Goal: Task Accomplishment & Management: Manage account settings

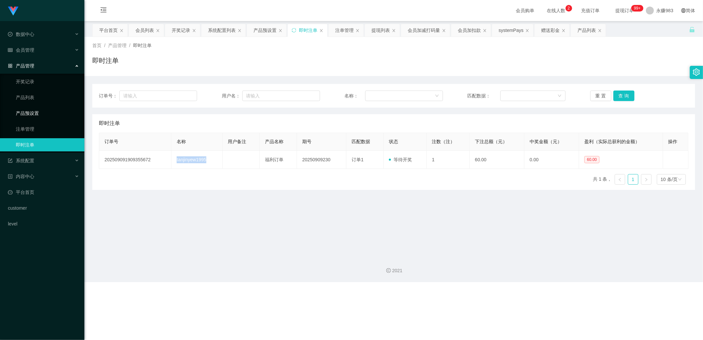
click at [29, 111] on link "产品预设置" at bounding box center [47, 113] width 63 height 13
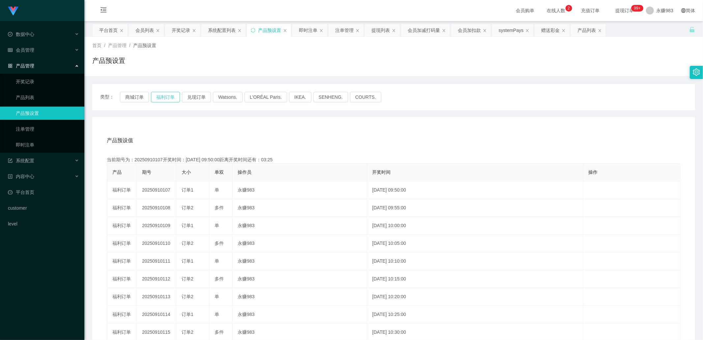
click at [173, 96] on button "福利订单" at bounding box center [165, 97] width 29 height 11
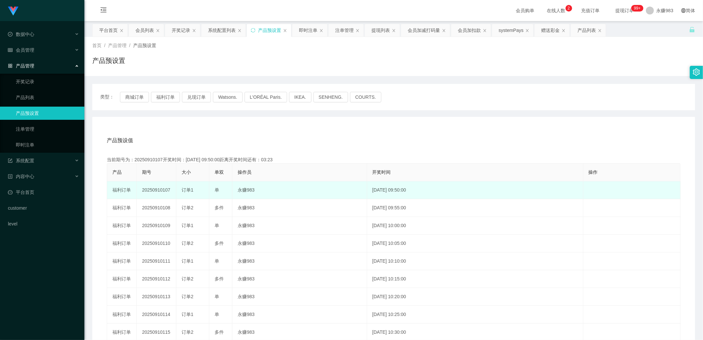
drag, startPoint x: 161, startPoint y: 190, endPoint x: 170, endPoint y: 190, distance: 8.2
click at [170, 190] on td "20250910107" at bounding box center [157, 190] width 40 height 18
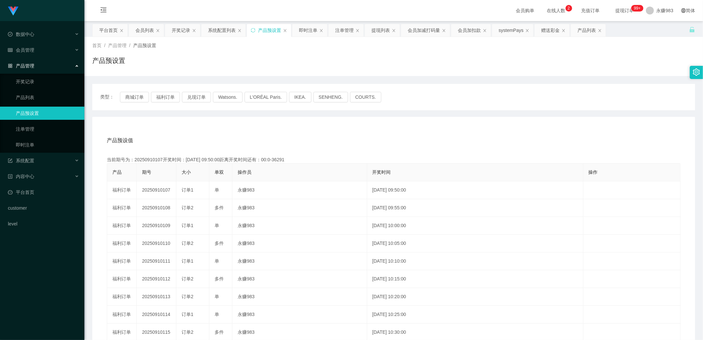
copy td "107"
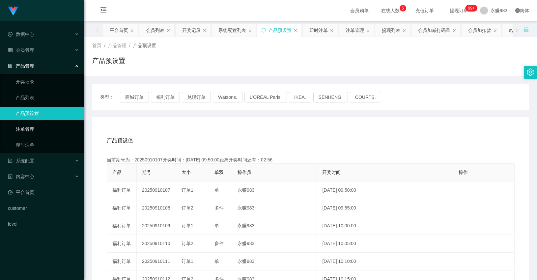
click at [31, 129] on link "注单管理" at bounding box center [47, 129] width 63 height 13
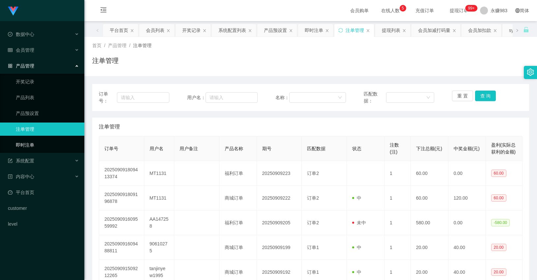
click at [31, 143] on link "即时注单" at bounding box center [47, 144] width 63 height 13
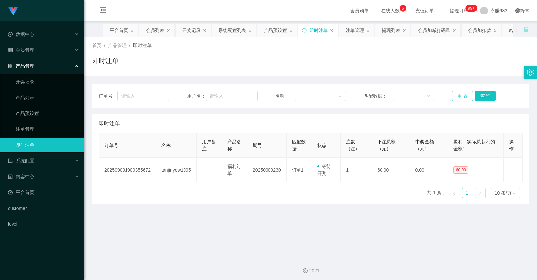
click at [463, 96] on button "重 置" at bounding box center [462, 96] width 21 height 11
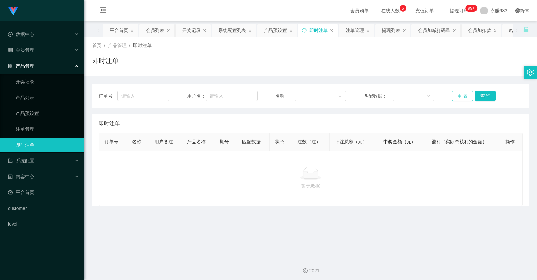
click at [462, 96] on button "重 置" at bounding box center [462, 96] width 21 height 11
click at [476, 96] on button "查 询" at bounding box center [485, 96] width 21 height 11
click at [458, 96] on button "重 置" at bounding box center [462, 96] width 21 height 11
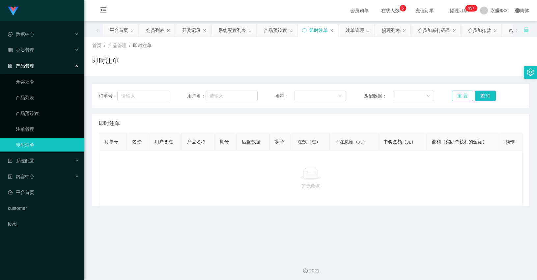
click at [458, 96] on button "重 置" at bounding box center [462, 96] width 21 height 11
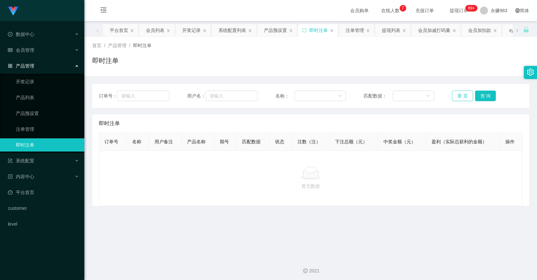
click at [458, 96] on button "重 置" at bounding box center [462, 96] width 21 height 11
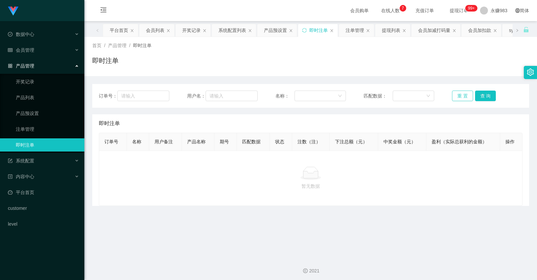
click at [458, 96] on button "重 置" at bounding box center [462, 96] width 21 height 11
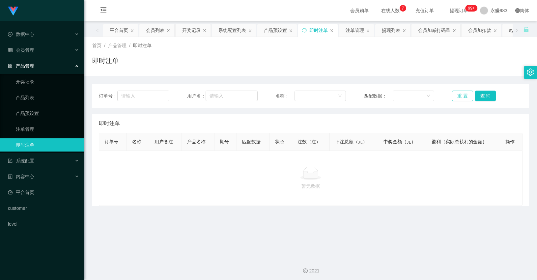
click at [458, 96] on button "重 置" at bounding box center [462, 96] width 21 height 11
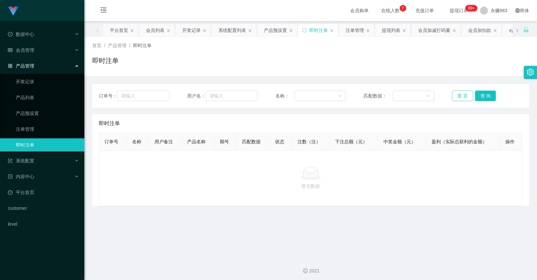
click at [458, 96] on button "重 置" at bounding box center [462, 96] width 21 height 11
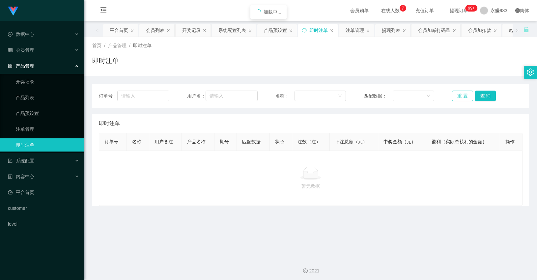
click at [458, 96] on button "重 置" at bounding box center [462, 96] width 21 height 11
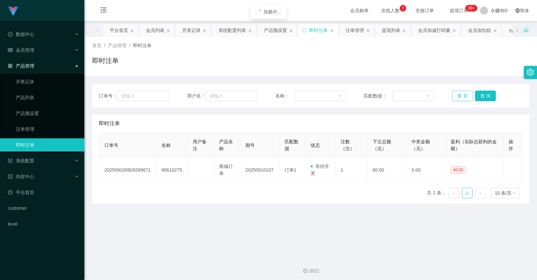
click at [458, 96] on button "重 置" at bounding box center [462, 96] width 21 height 11
click at [454, 96] on button "重 置" at bounding box center [462, 96] width 21 height 11
click at [32, 119] on link "产品预设置" at bounding box center [47, 113] width 63 height 13
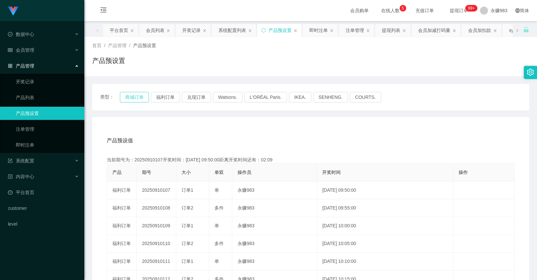
click at [135, 99] on button "商城订单" at bounding box center [134, 97] width 29 height 11
click at [134, 98] on button "商城订单" at bounding box center [134, 97] width 29 height 11
click at [168, 98] on button "福利订单" at bounding box center [165, 97] width 29 height 11
click at [131, 96] on button "商城订单" at bounding box center [134, 97] width 29 height 11
click at [34, 140] on link "即时注单" at bounding box center [47, 144] width 63 height 13
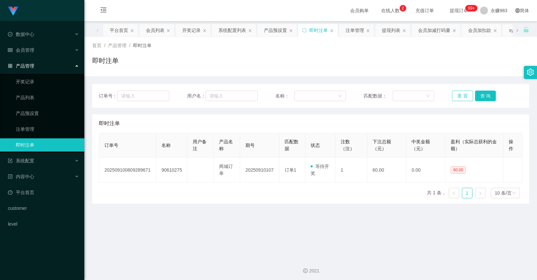
click at [463, 91] on button "重 置" at bounding box center [462, 96] width 21 height 11
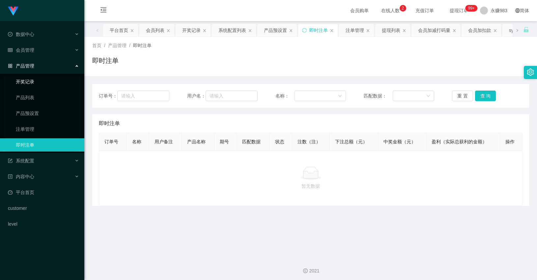
click at [39, 83] on link "开奖记录" at bounding box center [47, 81] width 63 height 13
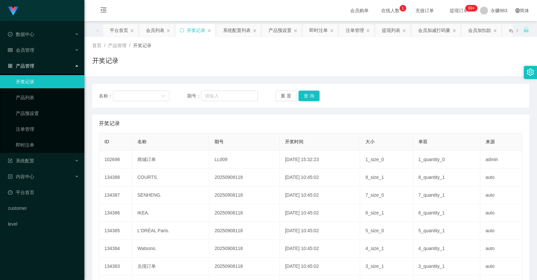
click at [32, 69] on div "产品管理" at bounding box center [42, 65] width 84 height 13
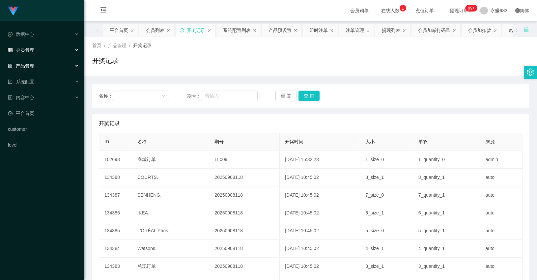
click at [29, 50] on span "会员管理" at bounding box center [21, 49] width 26 height 5
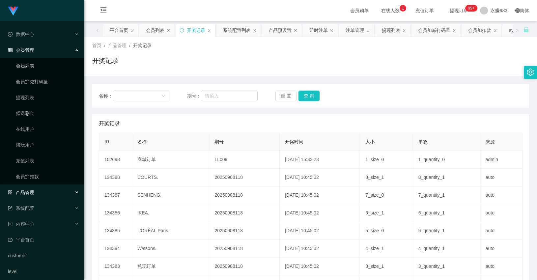
click at [26, 67] on link "会员列表" at bounding box center [47, 65] width 63 height 13
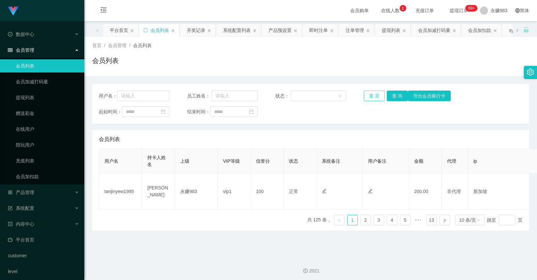
click at [374, 95] on button "重 置" at bounding box center [374, 96] width 21 height 11
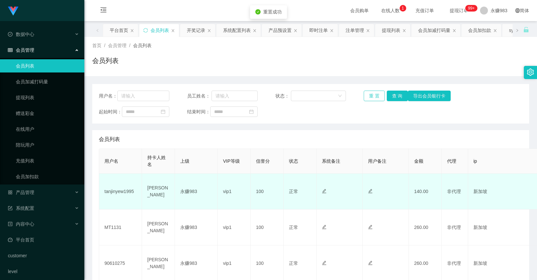
scroll to position [37, 0]
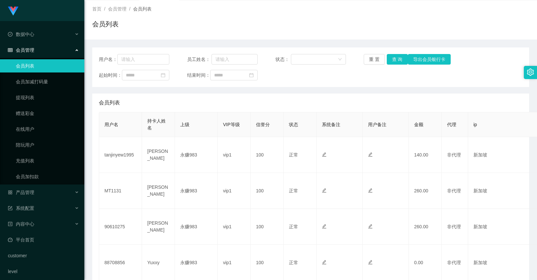
click at [28, 55] on div "会员管理" at bounding box center [42, 49] width 84 height 13
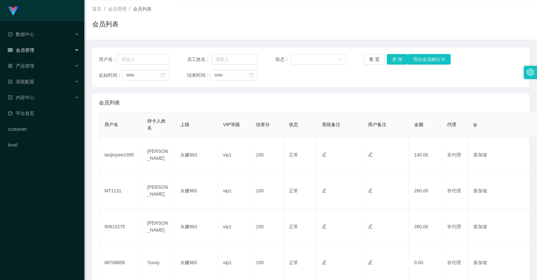
click at [28, 51] on span "会员管理" at bounding box center [21, 49] width 26 height 5
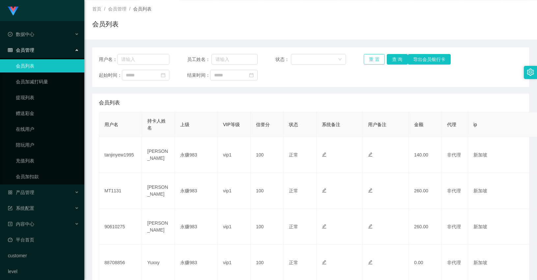
click at [370, 59] on button "重 置" at bounding box center [374, 59] width 21 height 11
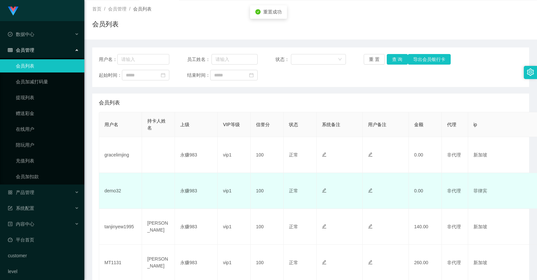
click at [115, 192] on td "demo32" at bounding box center [120, 191] width 43 height 36
copy td "demo32"
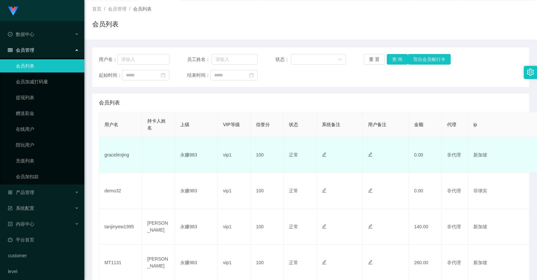
click at [122, 164] on td "gracelimjing" at bounding box center [120, 155] width 43 height 36
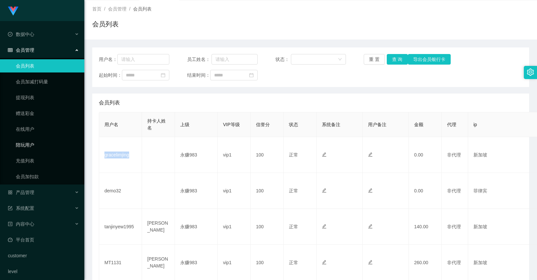
copy td "gracelimjing"
click at [37, 186] on div "产品管理" at bounding box center [42, 192] width 84 height 13
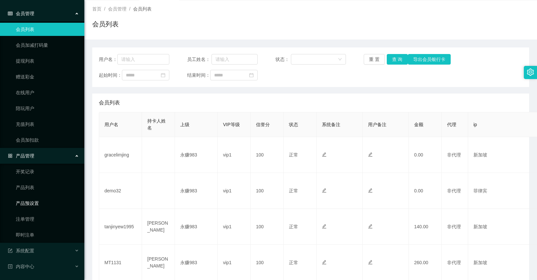
click at [44, 204] on link "产品预设置" at bounding box center [47, 203] width 63 height 13
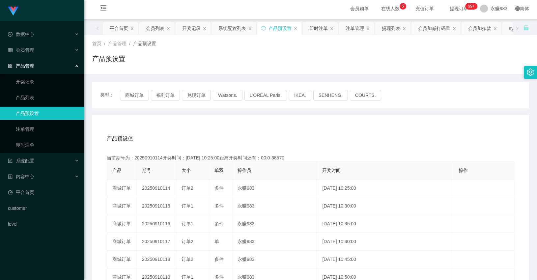
scroll to position [37, 0]
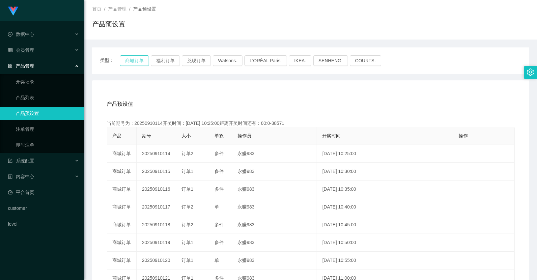
click at [129, 61] on button "商城订单" at bounding box center [134, 60] width 29 height 11
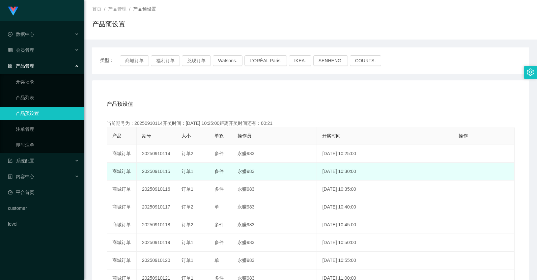
drag, startPoint x: 161, startPoint y: 170, endPoint x: 171, endPoint y: 171, distance: 9.3
click at [171, 171] on td "20250910115" at bounding box center [157, 172] width 40 height 18
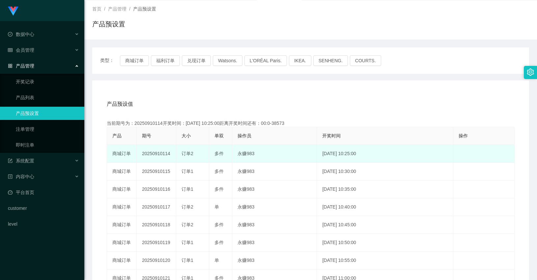
copy td "115"
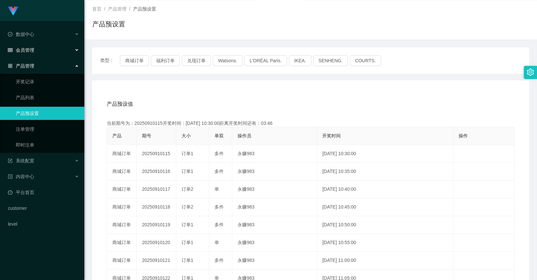
click at [42, 48] on div "会员管理" at bounding box center [42, 49] width 84 height 13
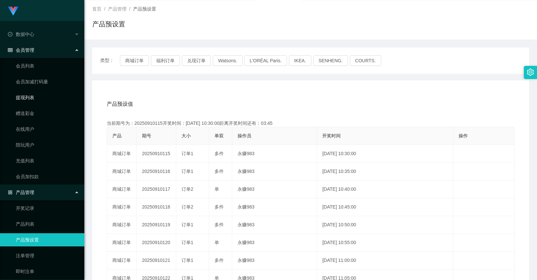
click at [37, 99] on link "提现列表" at bounding box center [47, 97] width 63 height 13
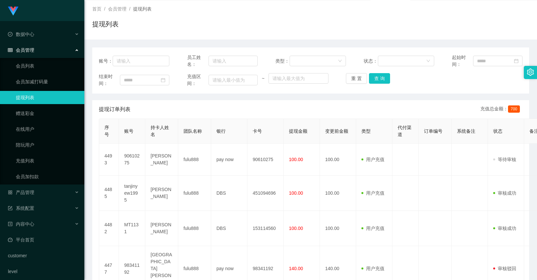
scroll to position [301, 0]
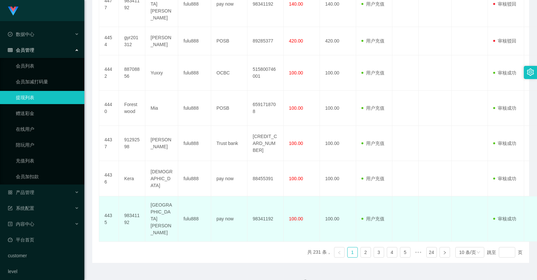
click at [164, 208] on td "[GEOGRAPHIC_DATA][PERSON_NAME]" at bounding box center [161, 218] width 33 height 45
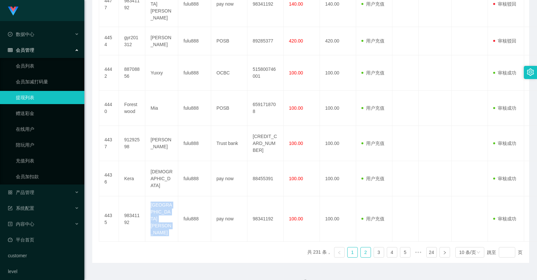
click at [364, 247] on link "2" at bounding box center [366, 252] width 10 height 10
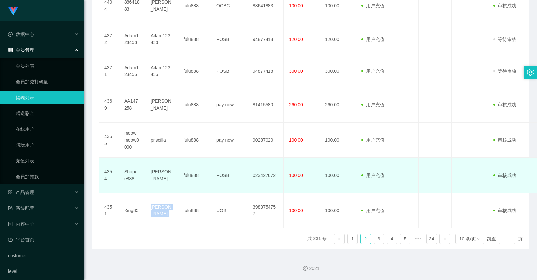
scroll to position [298, 0]
click at [165, 174] on td "[PERSON_NAME]" at bounding box center [161, 175] width 33 height 35
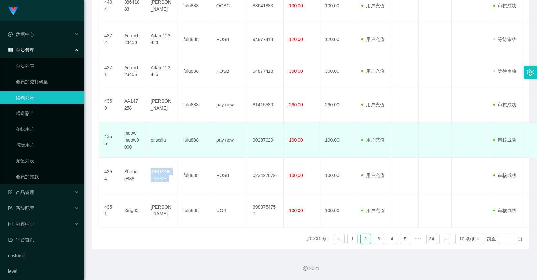
copy td "[PERSON_NAME]"
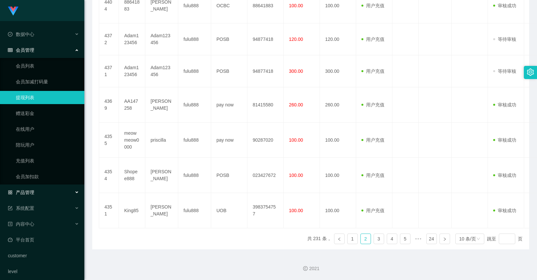
click at [24, 196] on div "产品管理" at bounding box center [42, 192] width 84 height 13
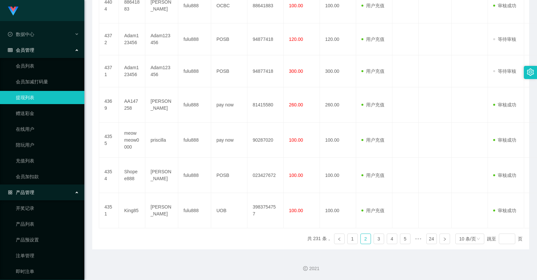
scroll to position [37, 0]
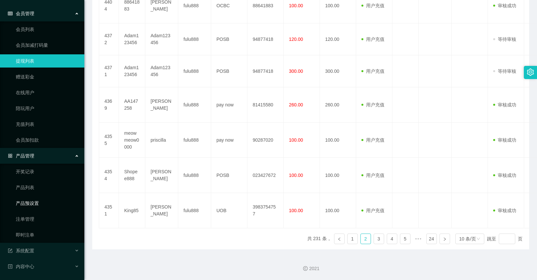
click at [32, 200] on link "产品预设置" at bounding box center [47, 203] width 63 height 13
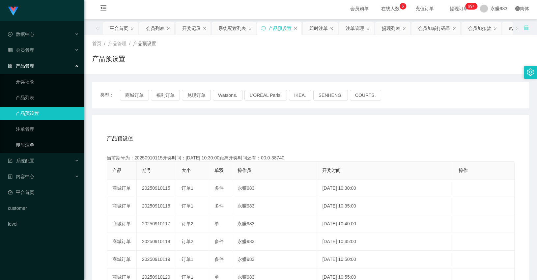
scroll to position [139, 0]
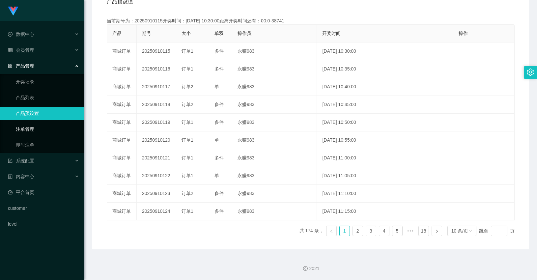
click at [35, 130] on link "注单管理" at bounding box center [47, 129] width 63 height 13
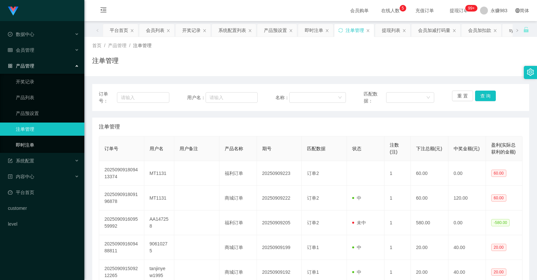
click at [44, 142] on link "即时注单" at bounding box center [47, 144] width 63 height 13
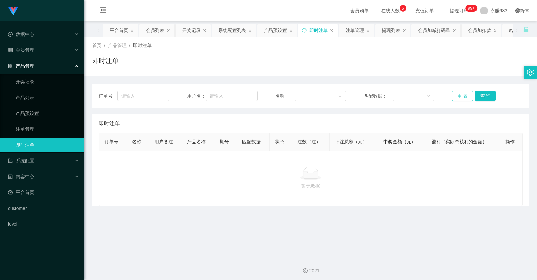
click at [455, 99] on button "重 置" at bounding box center [462, 96] width 21 height 11
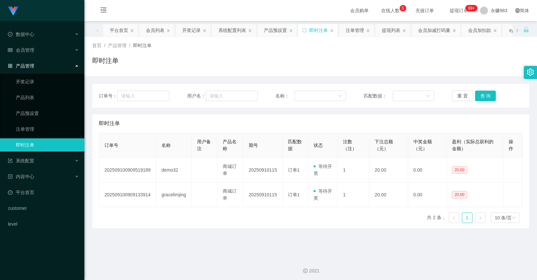
click at [331, 249] on main "关闭左侧 关闭右侧 关闭其它 刷新页面 平台首页 会员列表 开奖记录 系统配置列表 产品预设置 即时注单 注单管理 提现列表 会员加减打码量 会员加扣款 sy…" at bounding box center [310, 136] width 453 height 231
drag, startPoint x: 199, startPoint y: 252, endPoint x: 201, endPoint y: 249, distance: 3.7
click at [200, 250] on section "会员购单 在线人数 0 1 2 3 4 5 6 7 8 9 0 1 2 3 4 5 6 7 8 9 0 1 2 3 4 5 6 7 8 9 充值订单 提现订单…" at bounding box center [310, 141] width 453 height 282
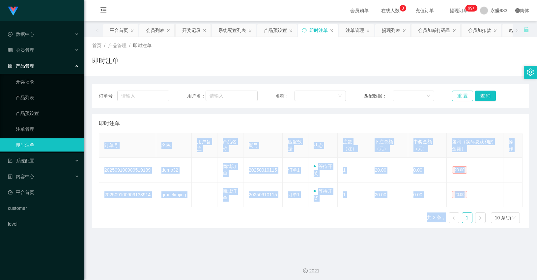
click at [452, 96] on button "重 置" at bounding box center [462, 96] width 21 height 11
drag, startPoint x: 265, startPoint y: 242, endPoint x: 254, endPoint y: 235, distance: 13.4
click at [265, 242] on main "关闭左侧 关闭右侧 关闭其它 刷新页面 平台首页 会员列表 开奖记录 系统配置列表 产品预设置 即时注单 注单管理 提现列表 会员加减打码量 会员加扣款 sy…" at bounding box center [310, 136] width 453 height 231
click at [35, 115] on link "产品预设置" at bounding box center [47, 113] width 63 height 13
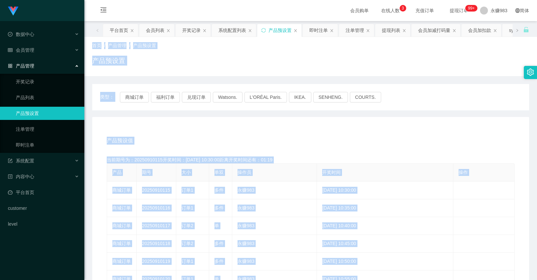
click at [196, 130] on div "产品预设值 添加期号 当前期号为：20250910115开奖时间：[DATE] 10:30:00距离开奖时间还有：01:19 产品 期号 大小 单双 操作员 …" at bounding box center [310, 252] width 437 height 271
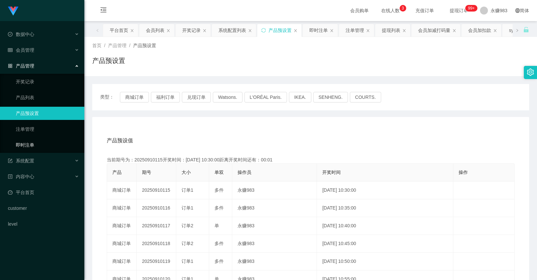
click at [41, 144] on link "即时注单" at bounding box center [47, 144] width 63 height 13
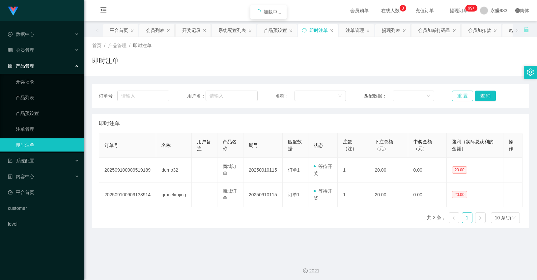
click at [452, 98] on button "重 置" at bounding box center [462, 96] width 21 height 11
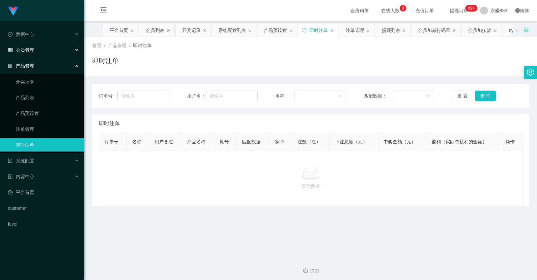
click at [39, 48] on div "会员管理" at bounding box center [42, 49] width 84 height 13
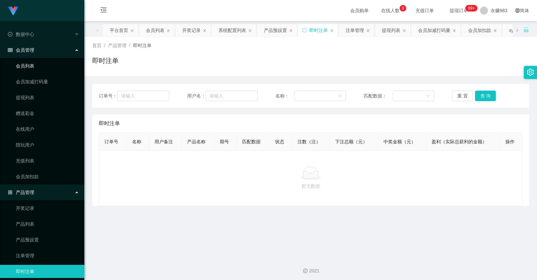
click at [40, 64] on link "会员列表" at bounding box center [47, 65] width 63 height 13
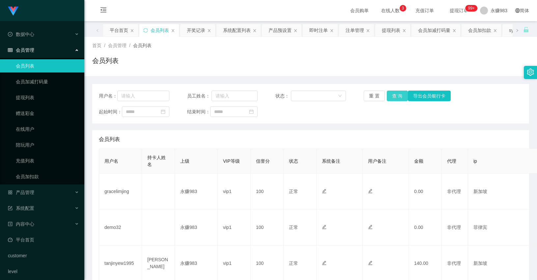
click at [397, 95] on button "查 询" at bounding box center [397, 96] width 21 height 11
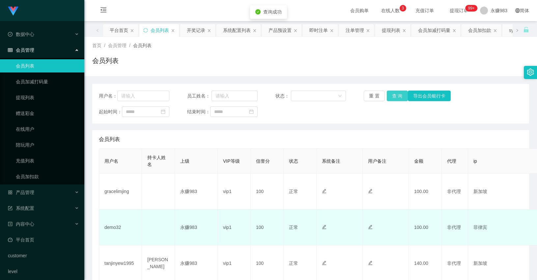
scroll to position [73, 0]
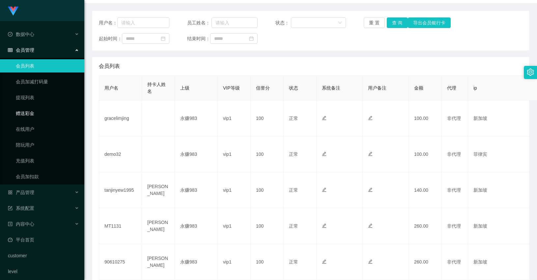
click at [37, 111] on link "赠送彩金" at bounding box center [47, 113] width 63 height 13
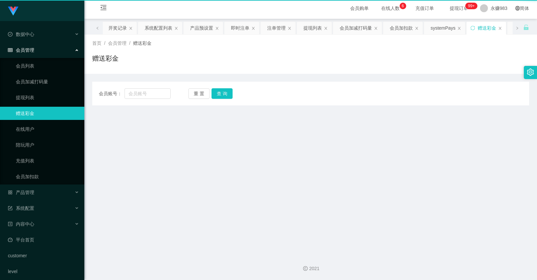
scroll to position [2, 0]
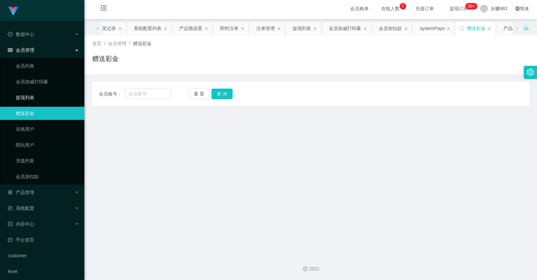
click at [39, 99] on link "提现列表" at bounding box center [47, 97] width 63 height 13
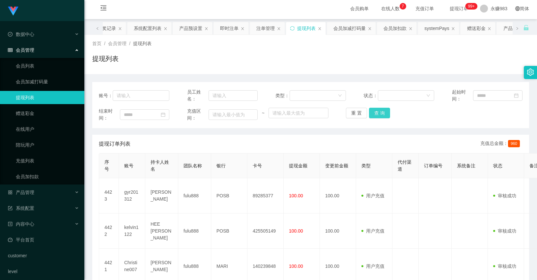
click at [371, 111] on button "查 询" at bounding box center [379, 113] width 21 height 11
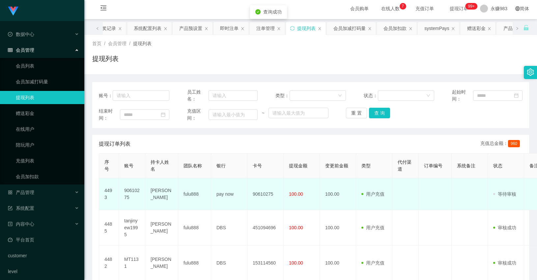
click at [131, 189] on td "90610275" at bounding box center [132, 194] width 26 height 32
copy td "90610275"
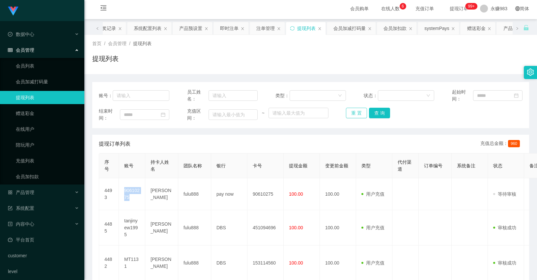
click at [350, 113] on button "重 置" at bounding box center [356, 113] width 21 height 11
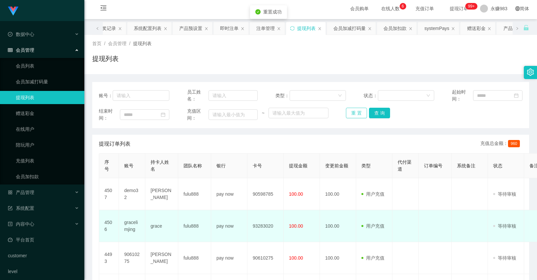
scroll to position [39, 0]
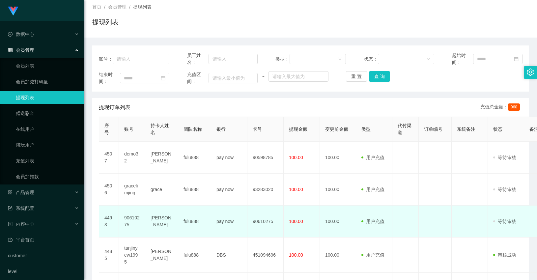
click at [130, 218] on td "90610275" at bounding box center [132, 222] width 26 height 32
copy td "90610275"
click at [216, 233] on td "pay now" at bounding box center [229, 222] width 36 height 32
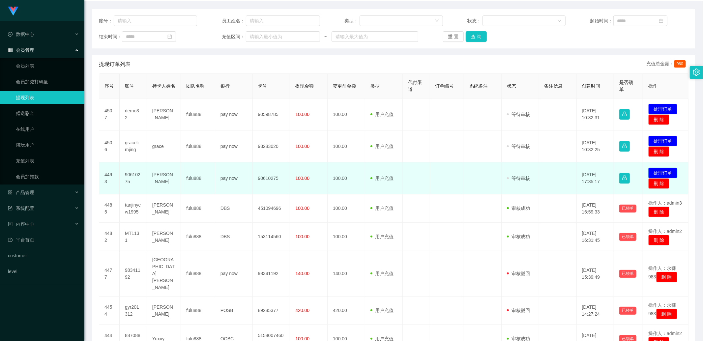
click at [656, 173] on button "处理订单" at bounding box center [662, 173] width 29 height 11
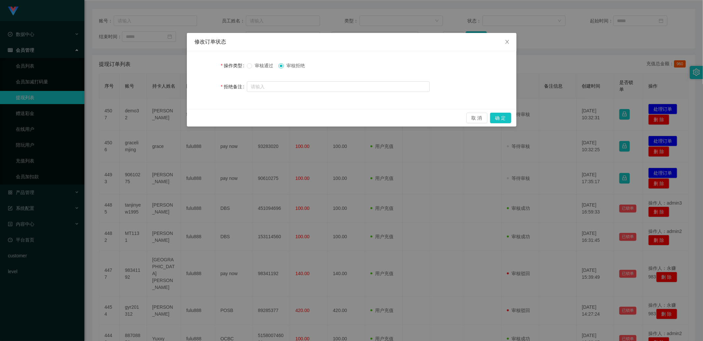
click at [256, 67] on span "审核通过" at bounding box center [264, 65] width 24 height 5
click at [511, 121] on div "取 消 确 定" at bounding box center [351, 117] width 329 height 17
click at [504, 118] on button "确 定" at bounding box center [500, 118] width 21 height 11
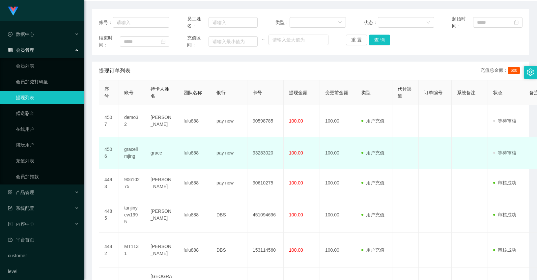
click at [182, 143] on td "fulu888" at bounding box center [194, 153] width 33 height 32
click at [124, 149] on td "gracelimjing" at bounding box center [132, 153] width 26 height 32
click at [166, 151] on td "grace" at bounding box center [161, 153] width 33 height 32
click at [153, 155] on td "grace" at bounding box center [161, 153] width 33 height 32
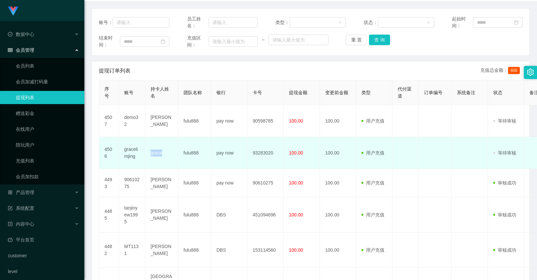
click at [153, 155] on td "grace" at bounding box center [161, 153] width 33 height 32
copy td "grace"
click at [225, 153] on td "pay now" at bounding box center [229, 153] width 36 height 32
click at [222, 153] on td "pay now" at bounding box center [229, 153] width 36 height 32
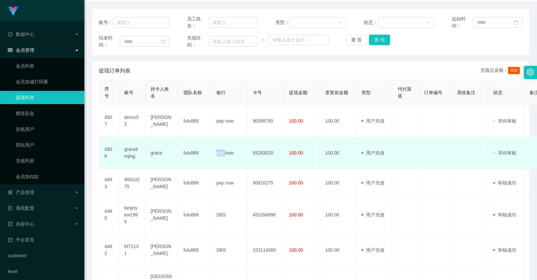
click at [222, 153] on td "pay now" at bounding box center [229, 153] width 36 height 32
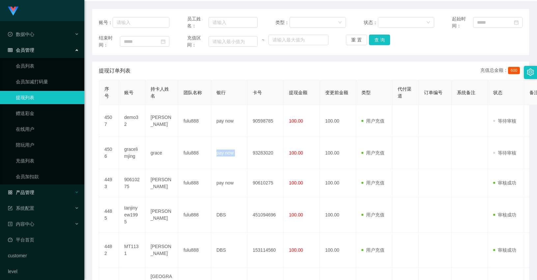
copy td "pay now"
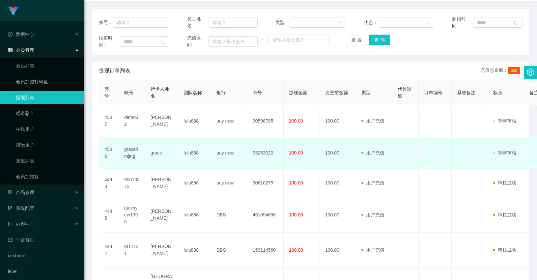
click at [266, 152] on td "93283020" at bounding box center [265, 153] width 36 height 32
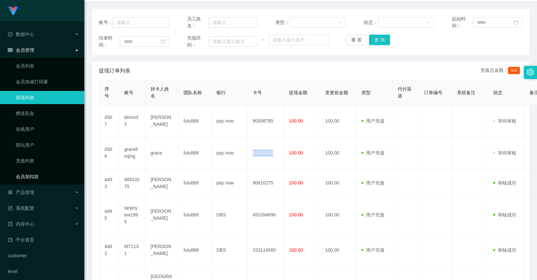
copy td "93283020"
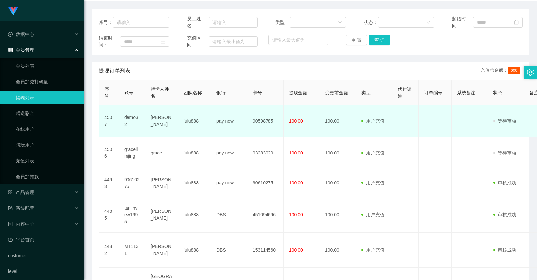
click at [160, 120] on td "[PERSON_NAME]" at bounding box center [161, 121] width 33 height 32
click at [263, 122] on td "90598785" at bounding box center [265, 121] width 36 height 32
